Goal: Task Accomplishment & Management: Manage account settings

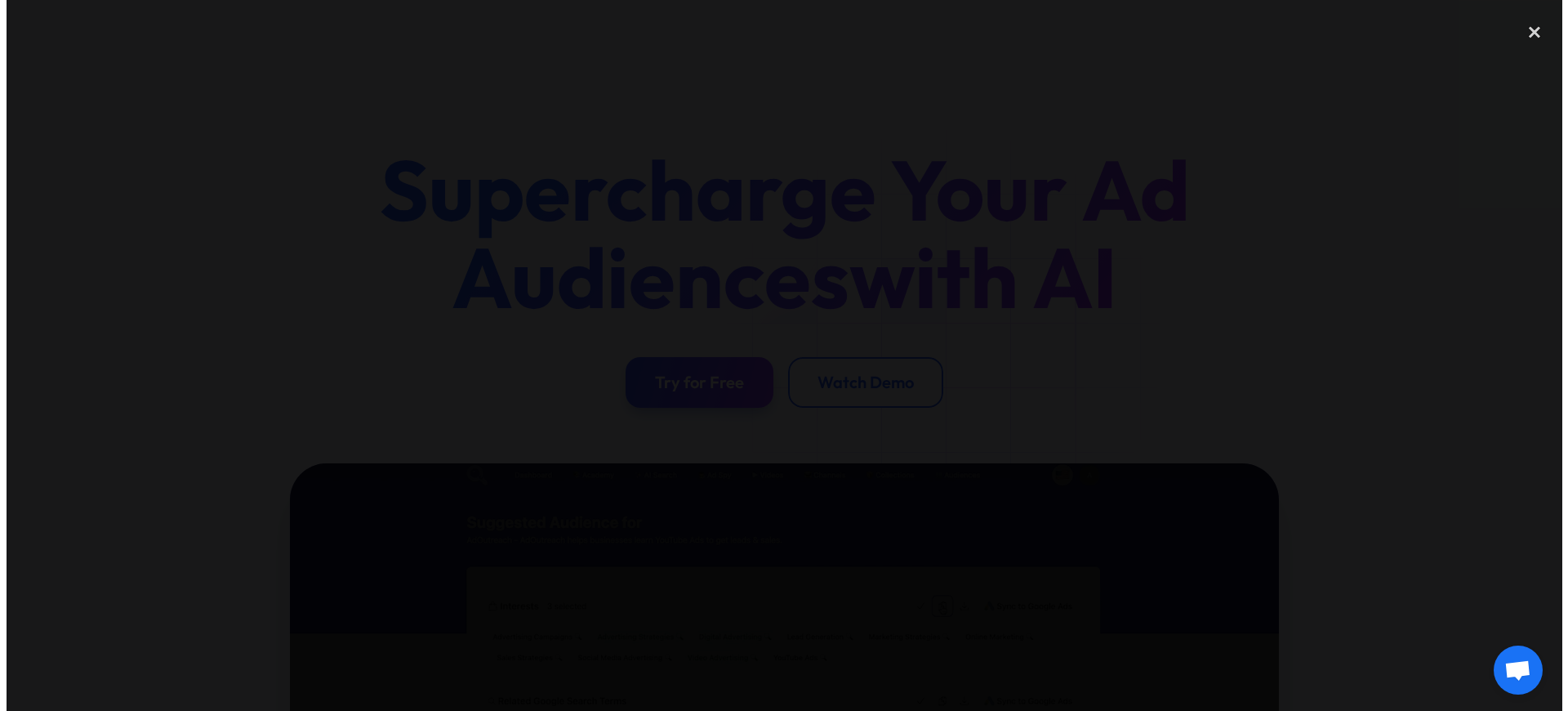
scroll to position [387, 0]
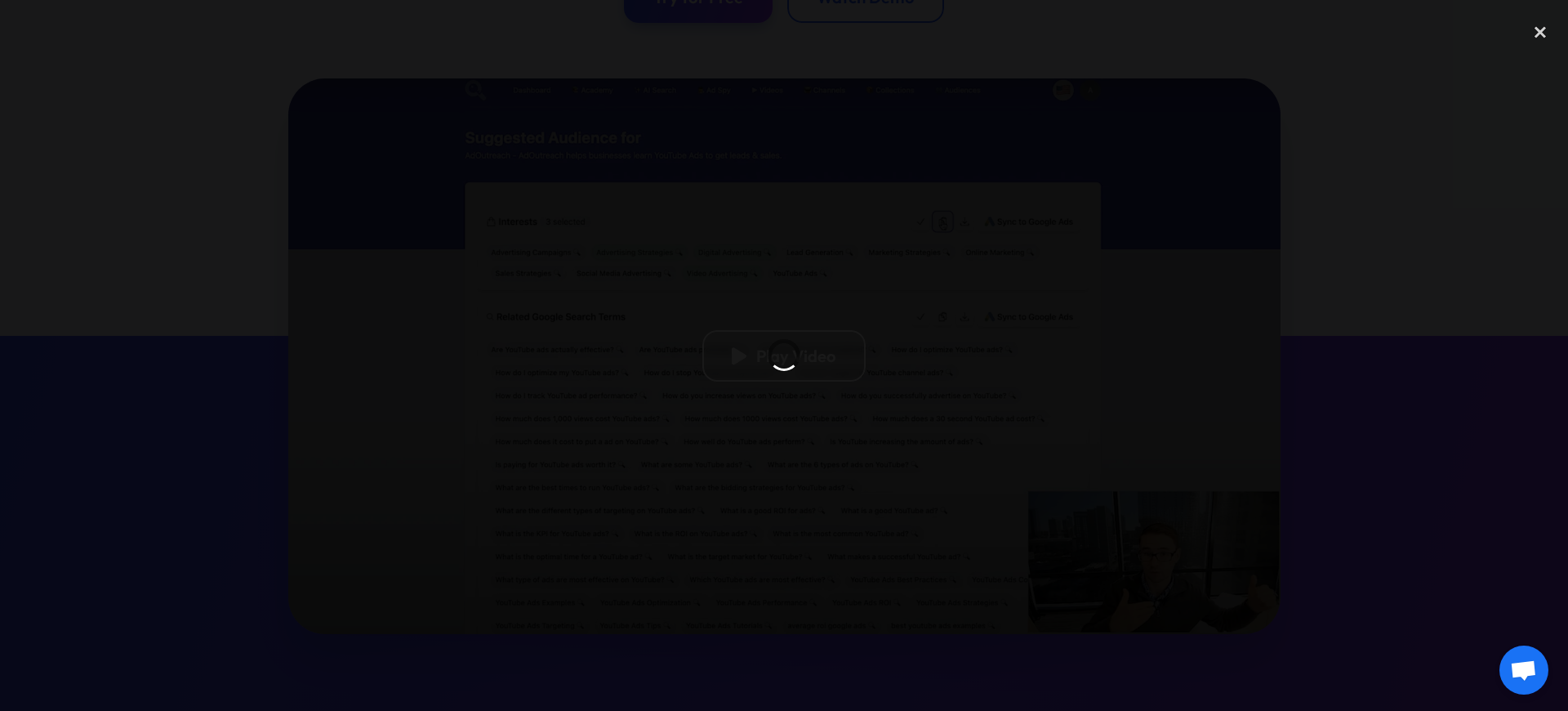
click at [796, 356] on div at bounding box center [785, 356] width 37 height 37
click at [796, 356] on div at bounding box center [784, 356] width 33 height 33
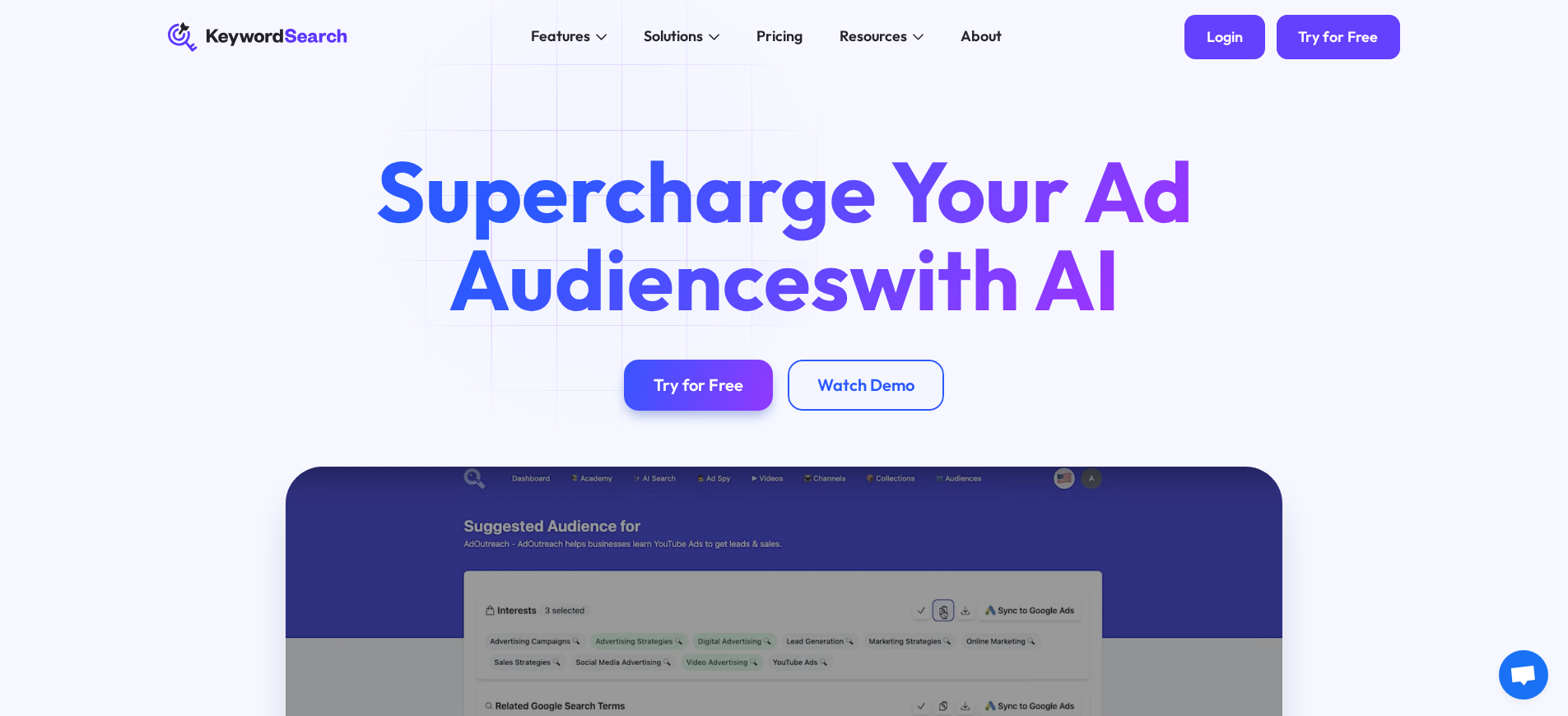
click at [1223, 37] on div "Login" at bounding box center [1225, 37] width 36 height 18
